Goal: Task Accomplishment & Management: Use online tool/utility

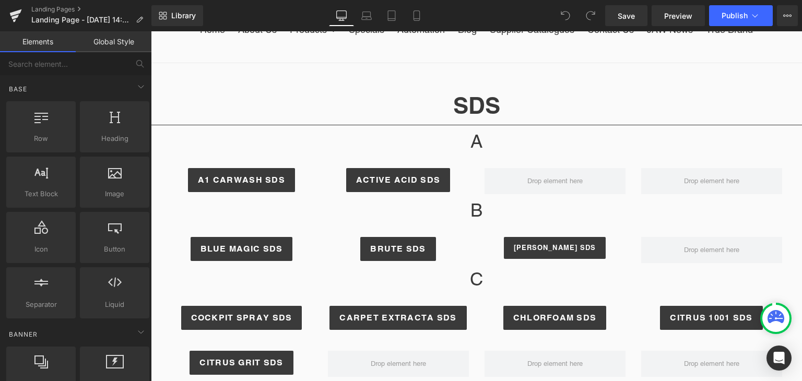
scroll to position [108, 0]
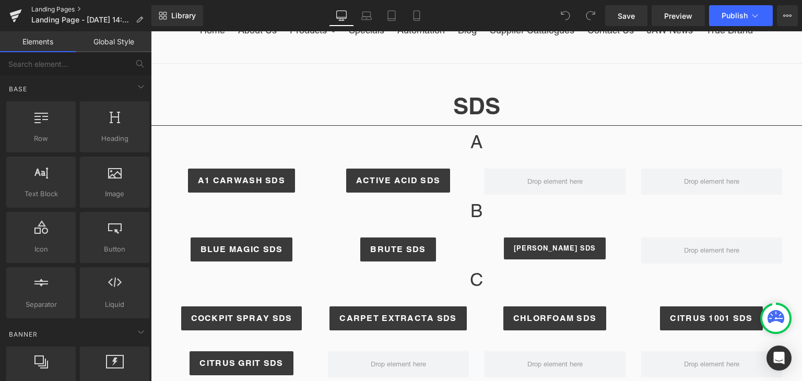
click at [69, 7] on link "Landing Pages" at bounding box center [91, 9] width 120 height 8
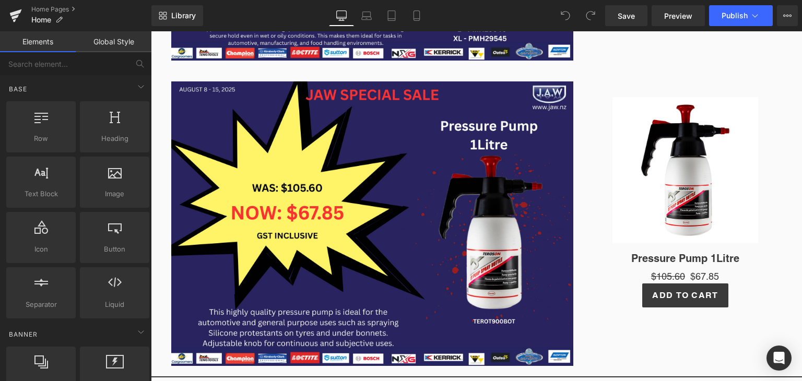
scroll to position [485, 0]
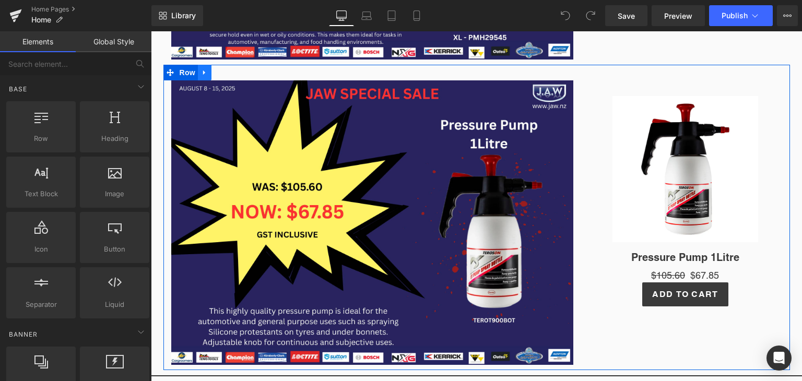
click at [201, 75] on icon at bounding box center [204, 73] width 7 height 8
click at [227, 76] on link at bounding box center [232, 73] width 14 height 16
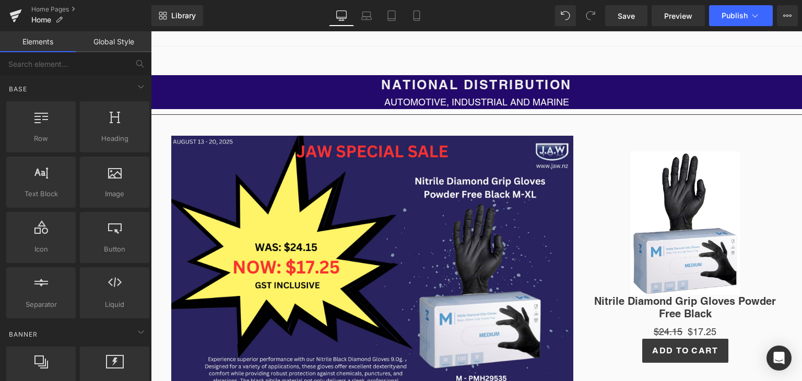
scroll to position [138, 0]
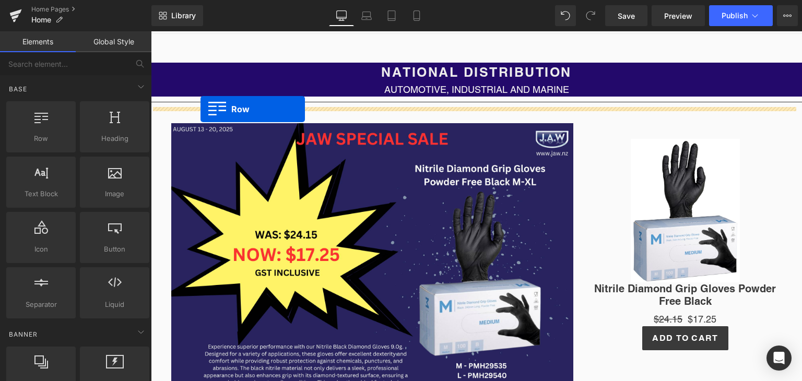
drag, startPoint x: 177, startPoint y: 164, endPoint x: 200, endPoint y: 109, distance: 59.9
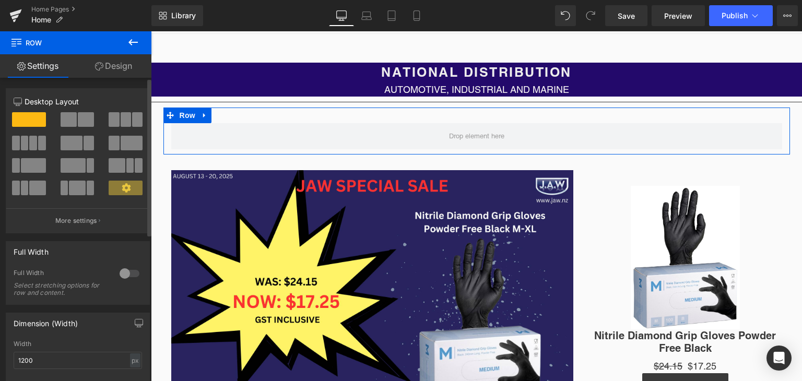
click at [89, 139] on span at bounding box center [89, 143] width 10 height 15
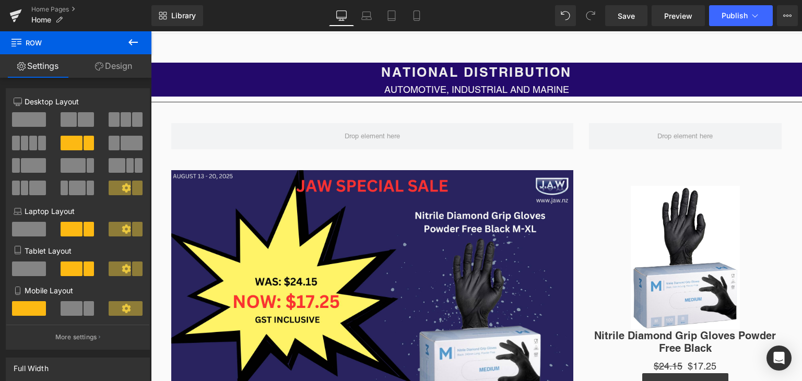
click at [137, 42] on icon at bounding box center [132, 42] width 9 height 6
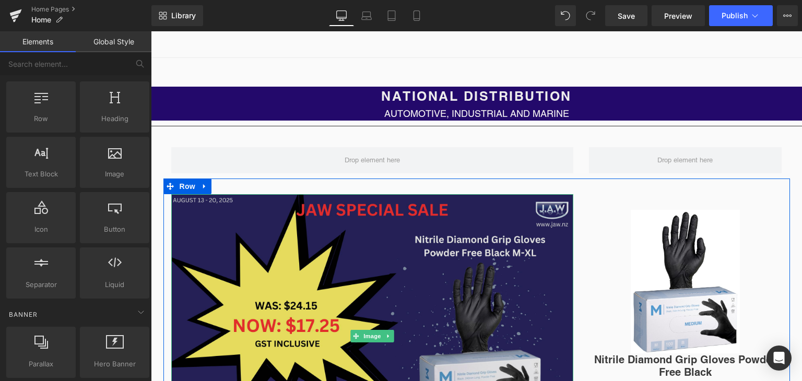
scroll to position [113, 0]
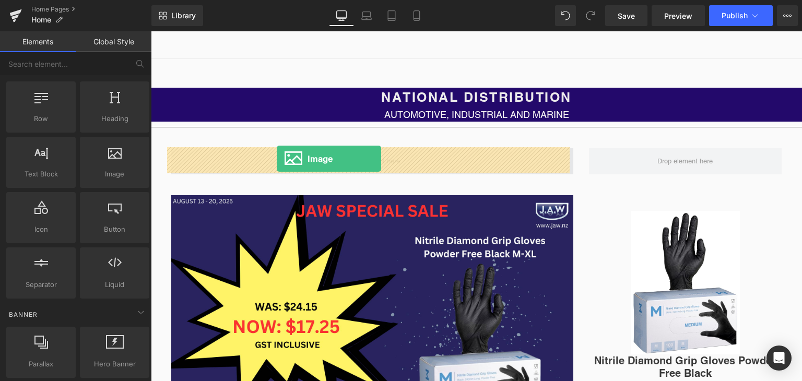
drag, startPoint x: 266, startPoint y: 195, endPoint x: 277, endPoint y: 159, distance: 37.7
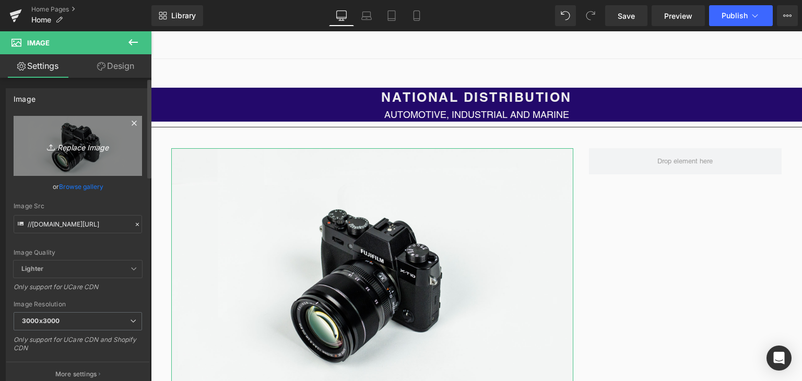
click at [87, 155] on link "Replace Image" at bounding box center [78, 146] width 128 height 60
click at [68, 147] on icon "Replace Image" at bounding box center [78, 145] width 84 height 13
type input "C:\fakepath\Copy of JAW SPECIAL SALE (2).png"
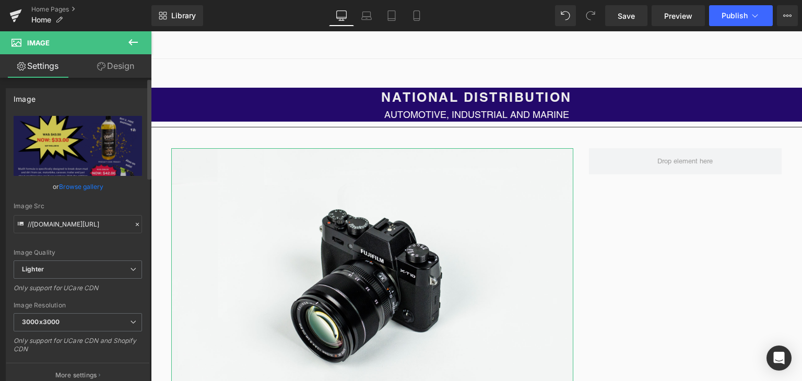
type input "https://ucarecdn.com/860c2212-345e-48f5-8bce-2b768e7bd83c/-/format/auto/-/previ…"
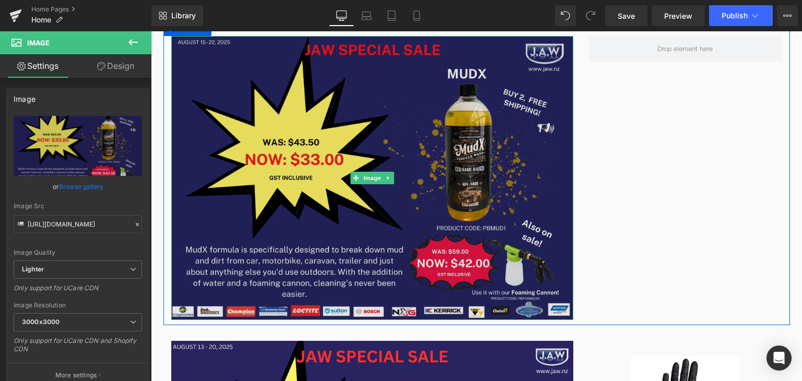
scroll to position [226, 0]
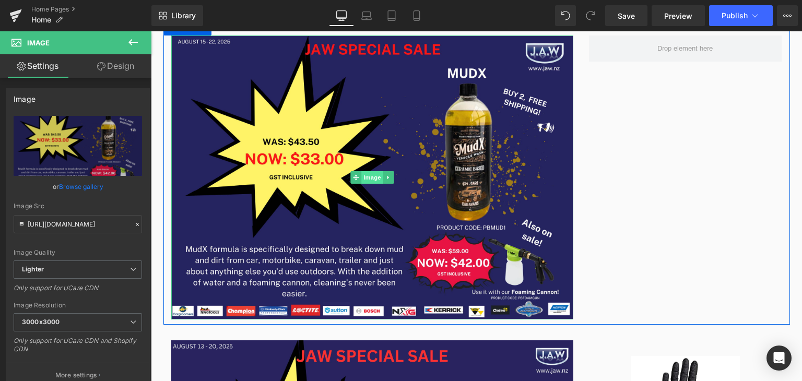
click at [363, 180] on span "Image" at bounding box center [372, 177] width 22 height 13
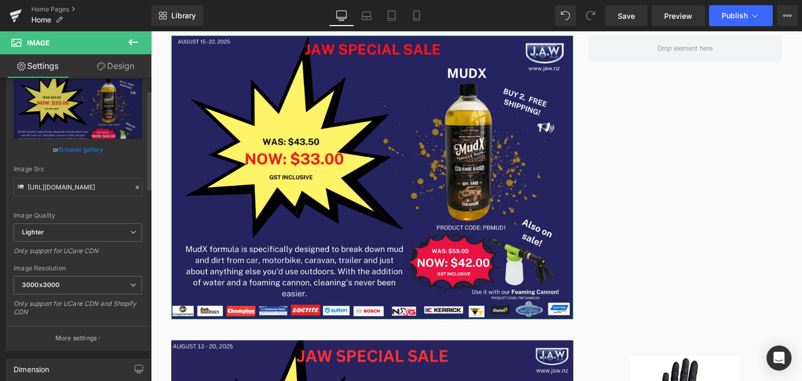
scroll to position [0, 0]
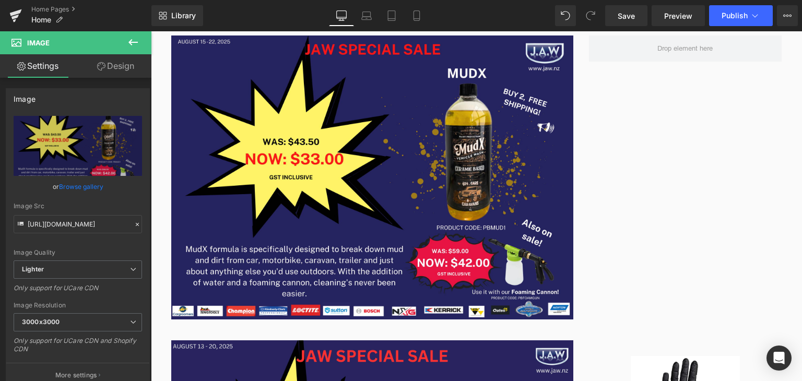
click at [136, 44] on icon at bounding box center [133, 42] width 13 height 13
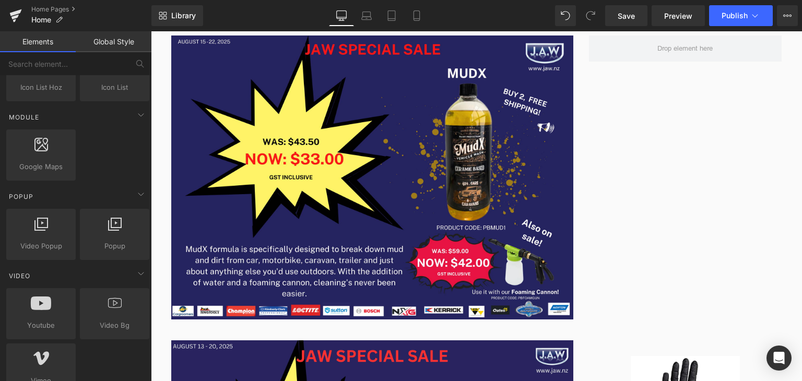
scroll to position [666, 0]
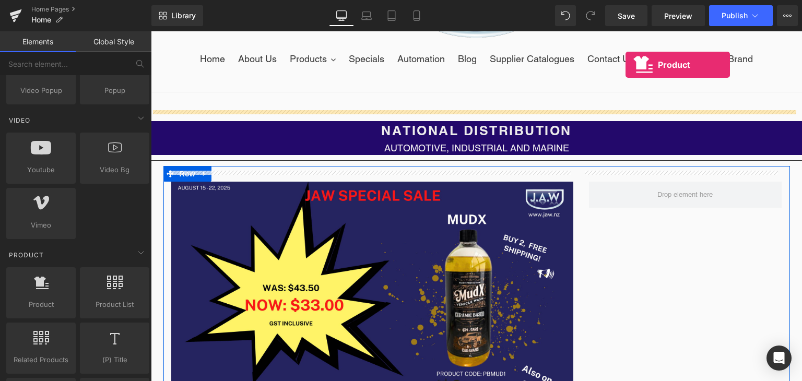
drag, startPoint x: 174, startPoint y: 322, endPoint x: 622, endPoint y: 53, distance: 523.1
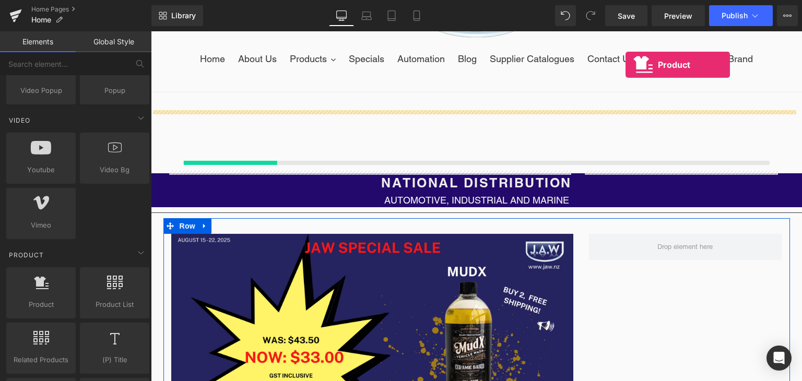
scroll to position [69, 0]
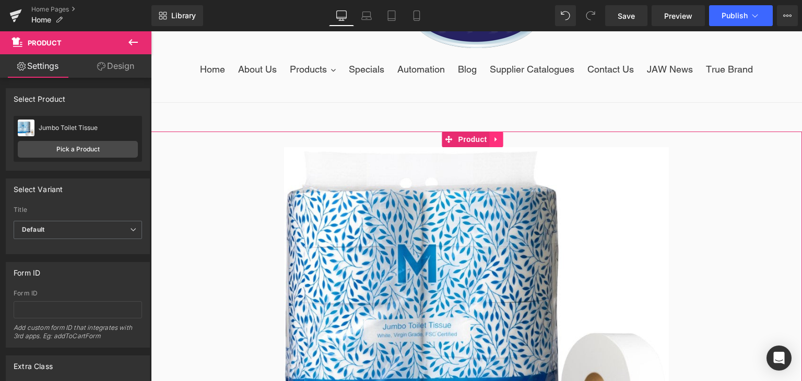
click at [494, 141] on icon at bounding box center [496, 140] width 7 height 8
click at [501, 137] on icon at bounding box center [503, 139] width 7 height 7
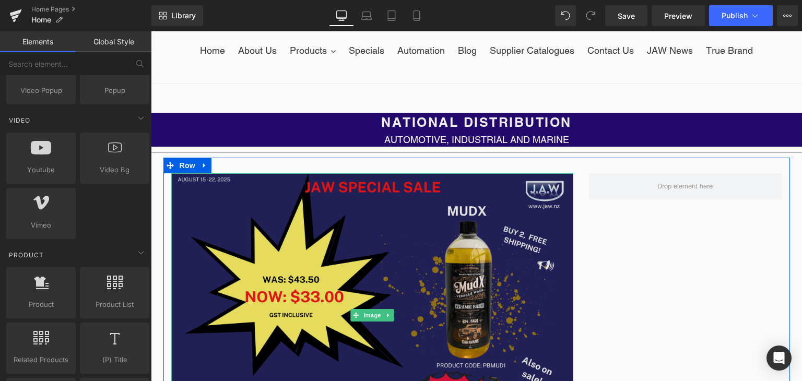
scroll to position [89, 0]
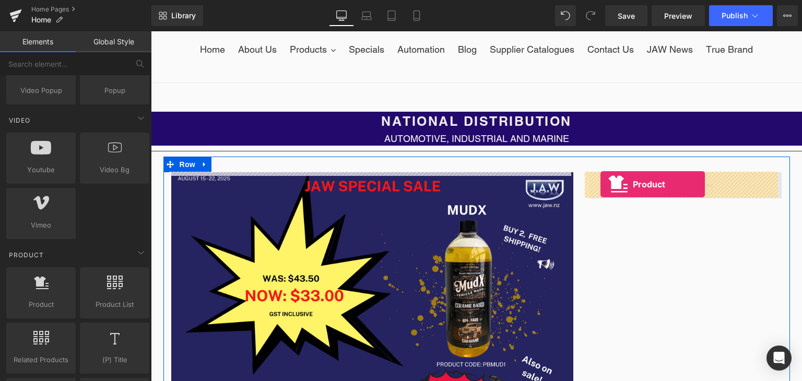
drag, startPoint x: 180, startPoint y: 328, endPoint x: 600, endPoint y: 184, distance: 444.7
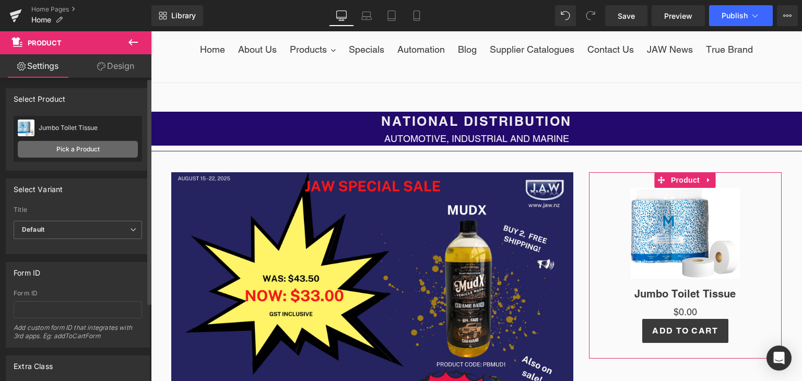
click at [69, 147] on link "Pick a Product" at bounding box center [78, 149] width 120 height 17
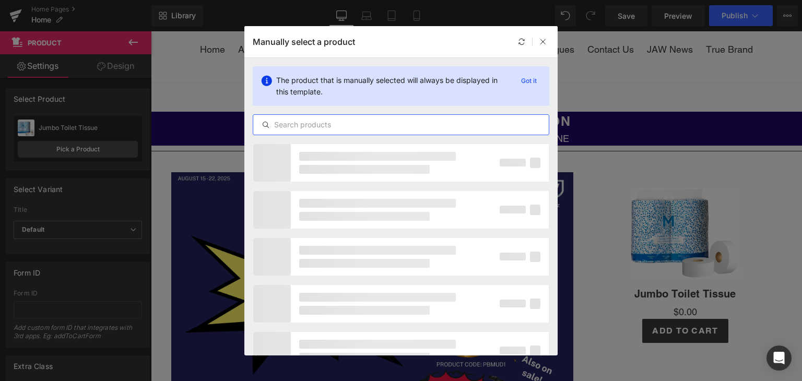
click at [335, 130] on input "text" at bounding box center [400, 125] width 295 height 13
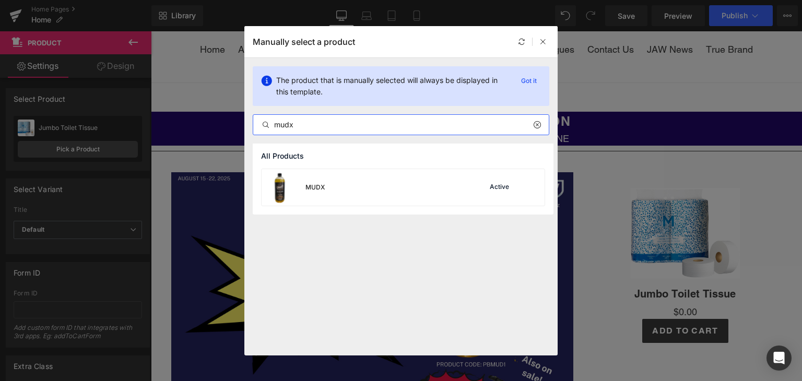
type input "mudx"
click at [347, 187] on div "MUDX Active" at bounding box center [403, 187] width 283 height 37
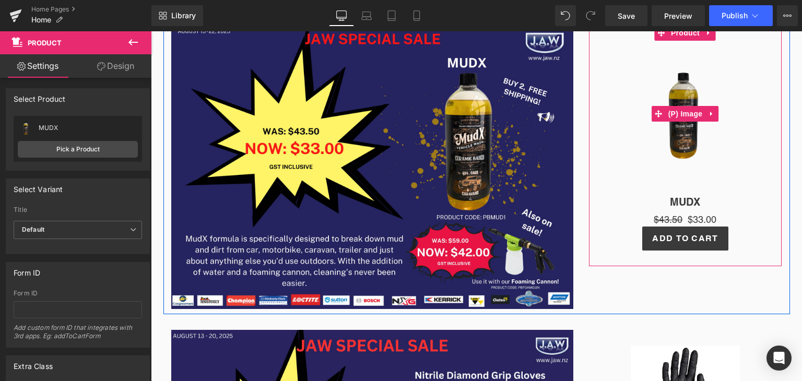
scroll to position [244, 0]
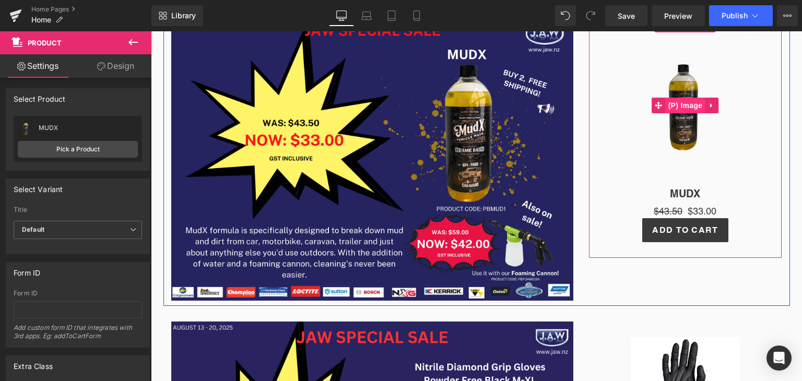
click at [682, 110] on span "(P) Image" at bounding box center [686, 106] width 40 height 16
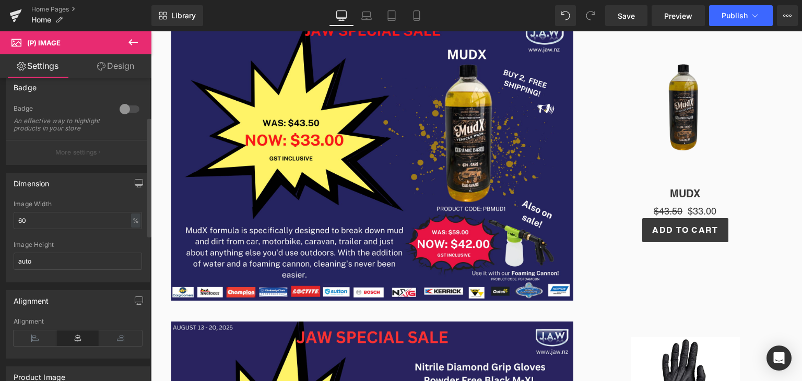
scroll to position [99, 0]
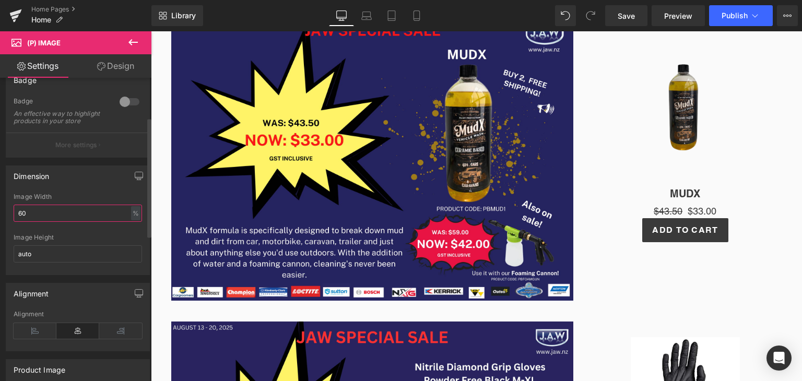
click at [31, 214] on input "60" at bounding box center [78, 213] width 128 height 17
type input "6"
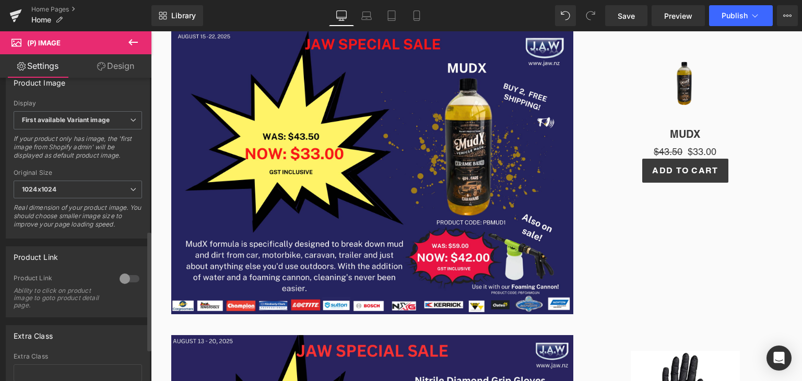
scroll to position [387, 0]
type input "30"
click at [117, 286] on div at bounding box center [129, 277] width 25 height 17
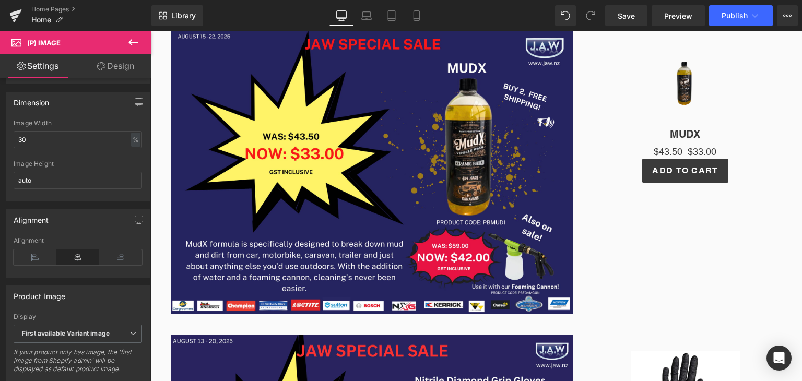
scroll to position [158, 0]
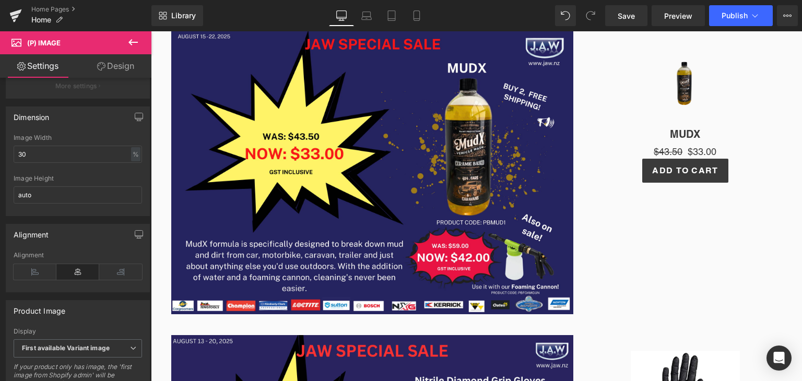
click at [131, 40] on icon at bounding box center [133, 42] width 13 height 13
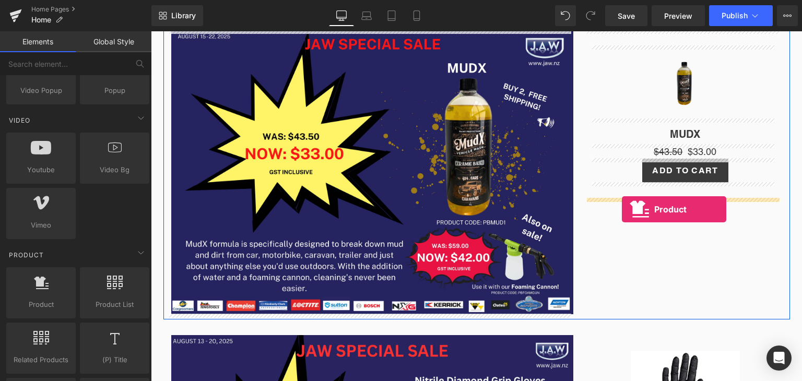
drag, startPoint x: 193, startPoint y: 317, endPoint x: 622, endPoint y: 209, distance: 442.5
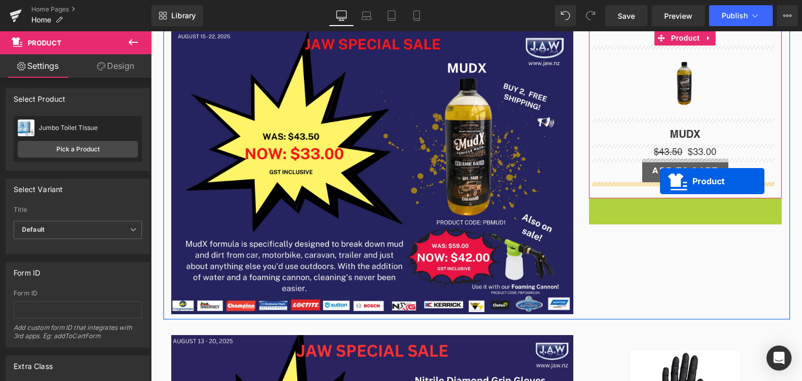
drag, startPoint x: 656, startPoint y: 204, endPoint x: 660, endPoint y: 181, distance: 23.9
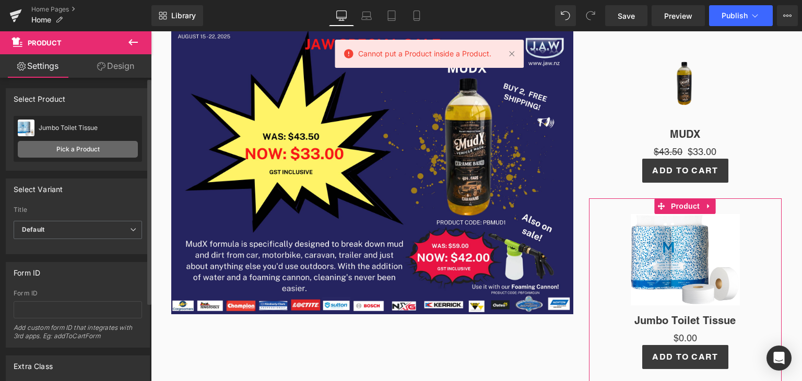
click at [86, 150] on link "Pick a Product" at bounding box center [78, 149] width 120 height 17
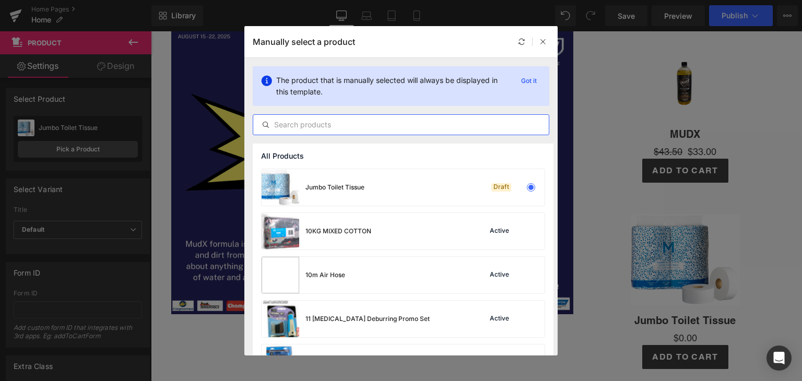
click at [350, 123] on input "text" at bounding box center [400, 125] width 295 height 13
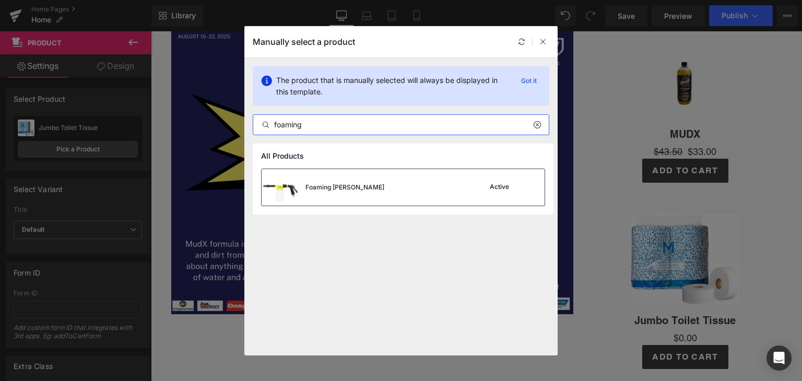
type input "foaming"
click at [334, 198] on div "Foaming Cannon" at bounding box center [323, 187] width 123 height 37
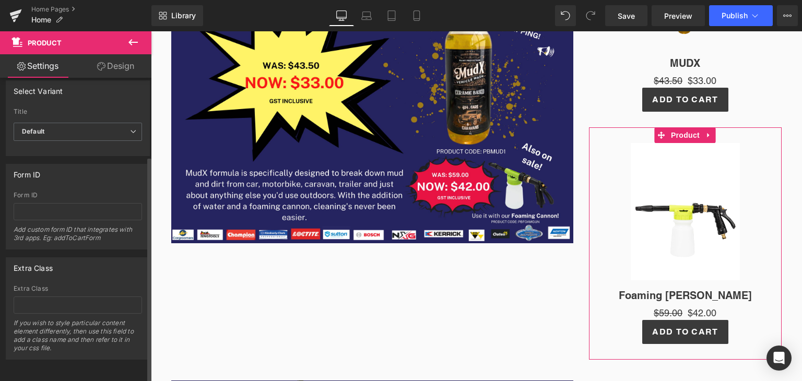
scroll to position [0, 0]
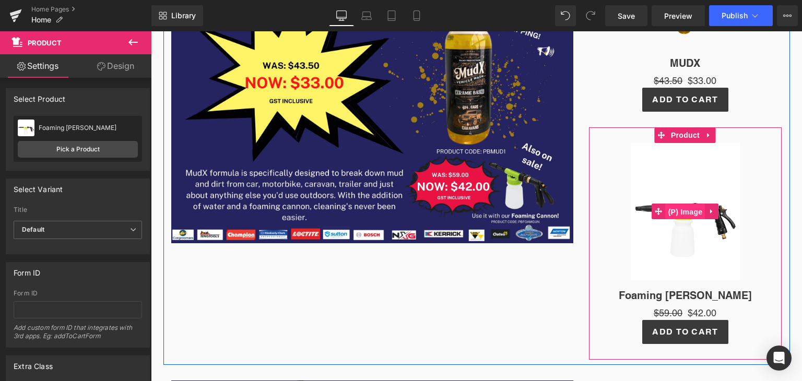
click at [682, 211] on span "(P) Image" at bounding box center [686, 212] width 40 height 16
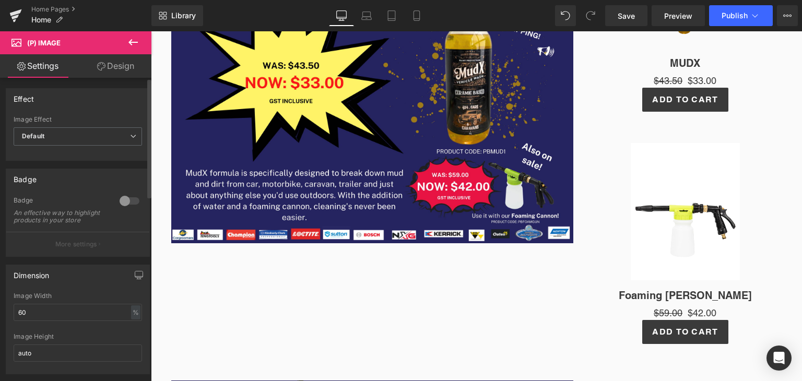
scroll to position [48, 0]
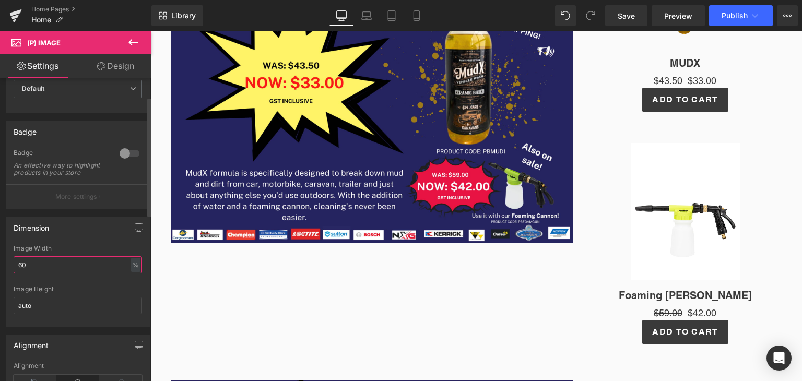
click at [73, 271] on input "60" at bounding box center [78, 264] width 128 height 17
type input "6"
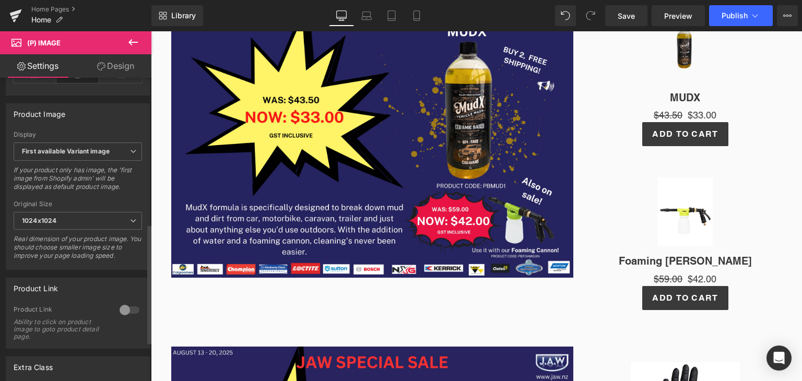
scroll to position [369, 0]
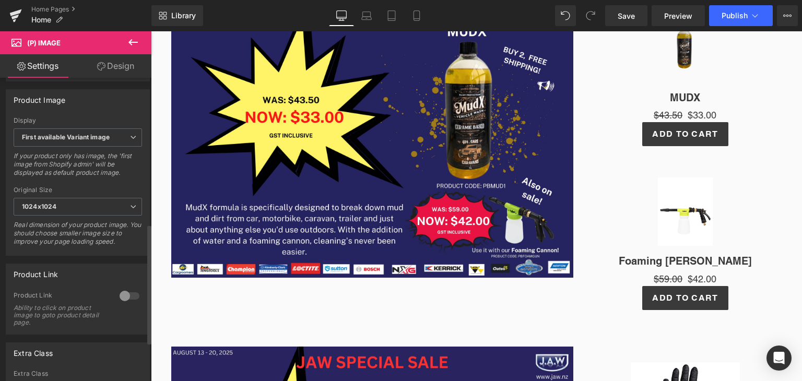
type input "30"
click at [122, 299] on div at bounding box center [129, 296] width 25 height 17
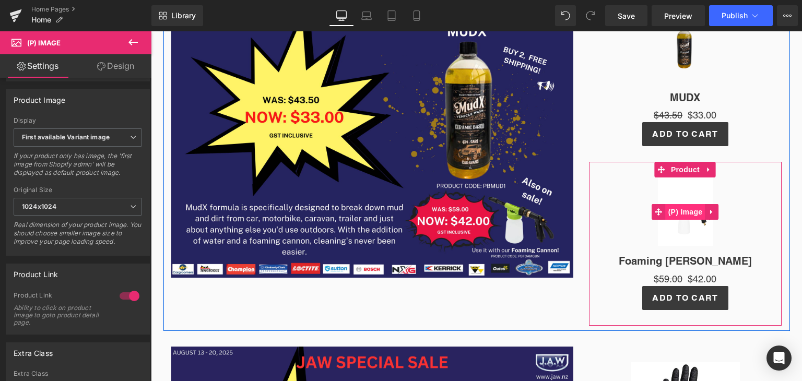
click at [682, 205] on span "(P) Image" at bounding box center [686, 212] width 40 height 16
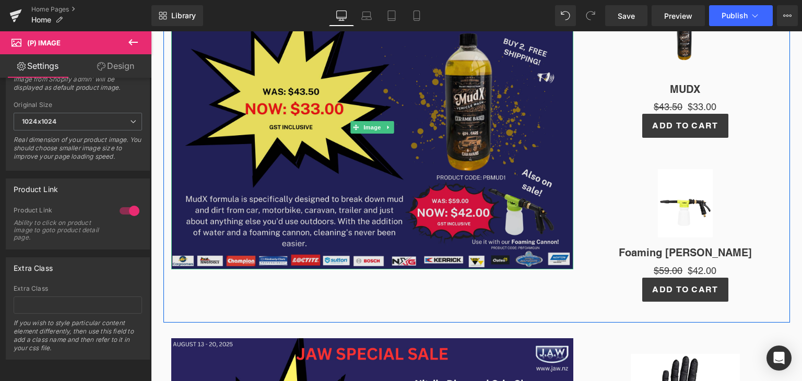
scroll to position [277, 0]
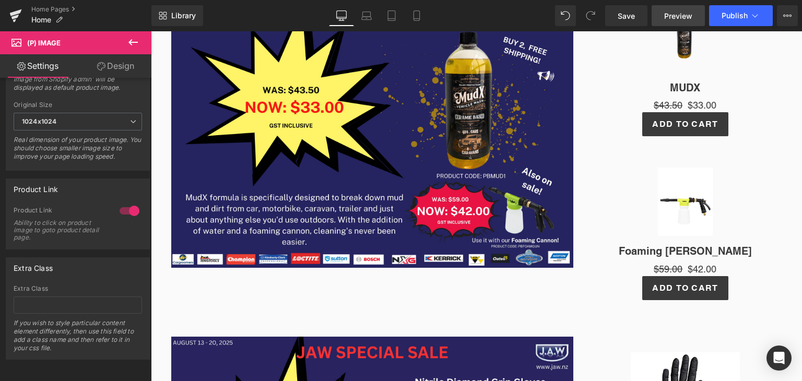
click at [681, 14] on span "Preview" at bounding box center [678, 15] width 28 height 11
click at [683, 11] on span "Preview" at bounding box center [678, 15] width 28 height 11
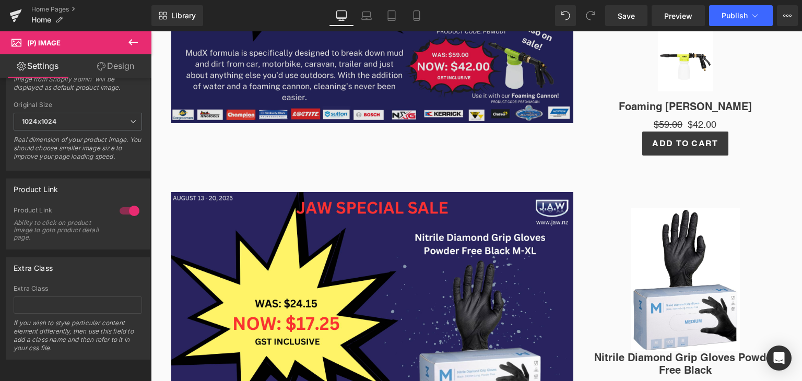
scroll to position [555, 0]
